Goal: Information Seeking & Learning: Learn about a topic

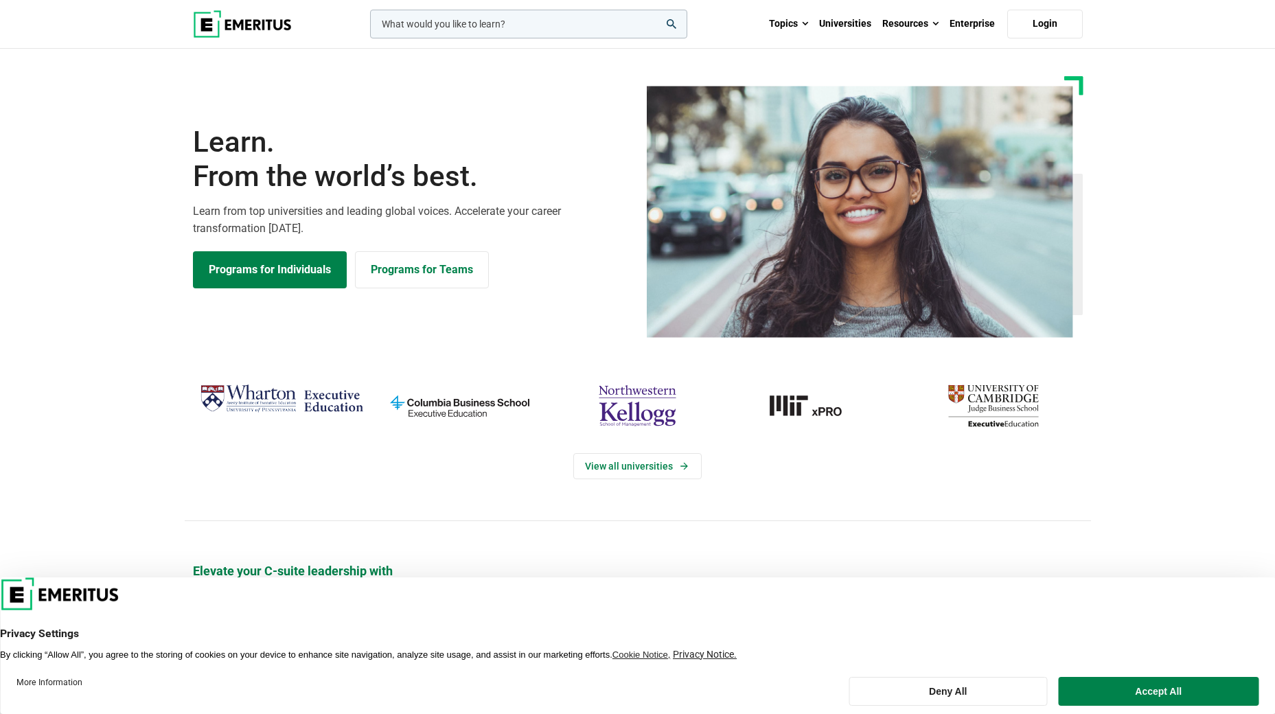
click at [527, 18] on input "woocommerce-product-search-field-0" at bounding box center [528, 24] width 317 height 29
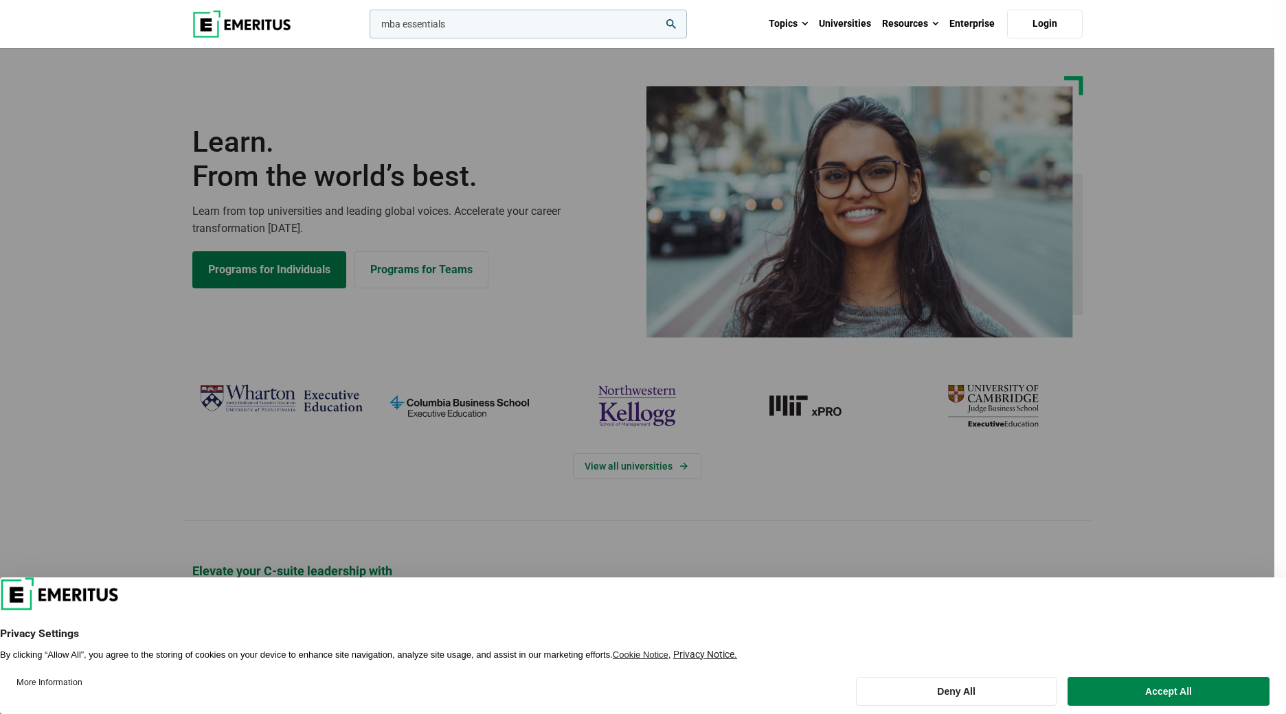
type input "mba essentials"
click at [367, 27] on button "search" at bounding box center [367, 27] width 0 height 0
